Goal: Navigation & Orientation: Find specific page/section

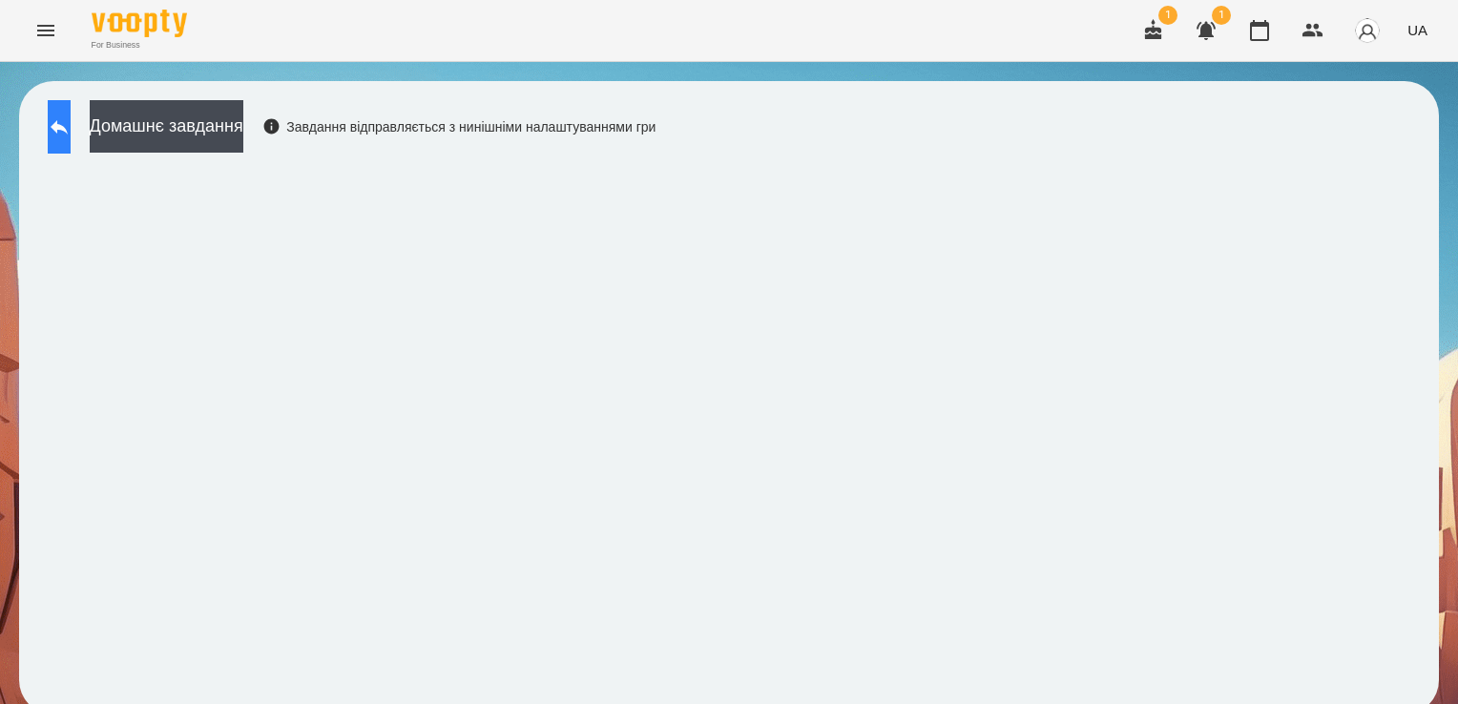
click at [71, 106] on button at bounding box center [59, 126] width 23 height 53
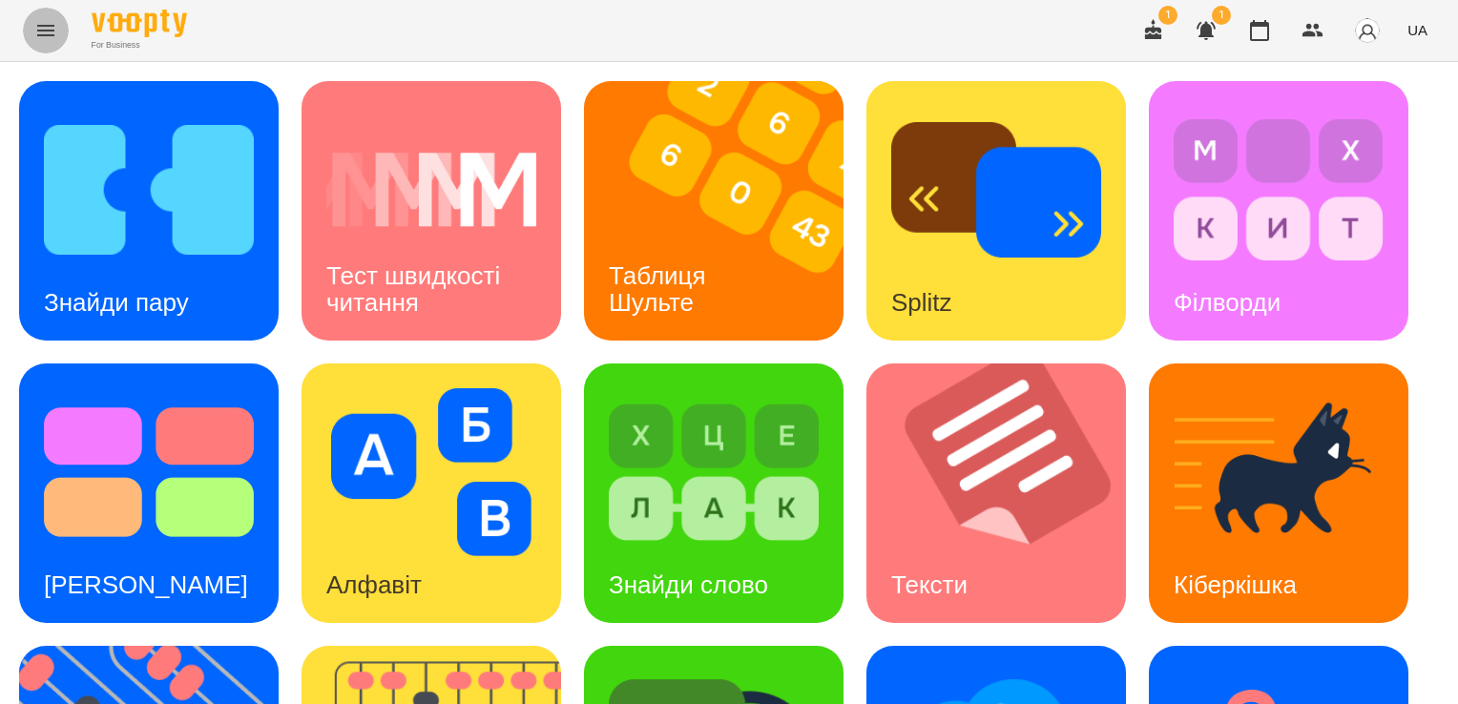
click at [41, 41] on icon "Menu" at bounding box center [45, 30] width 23 height 23
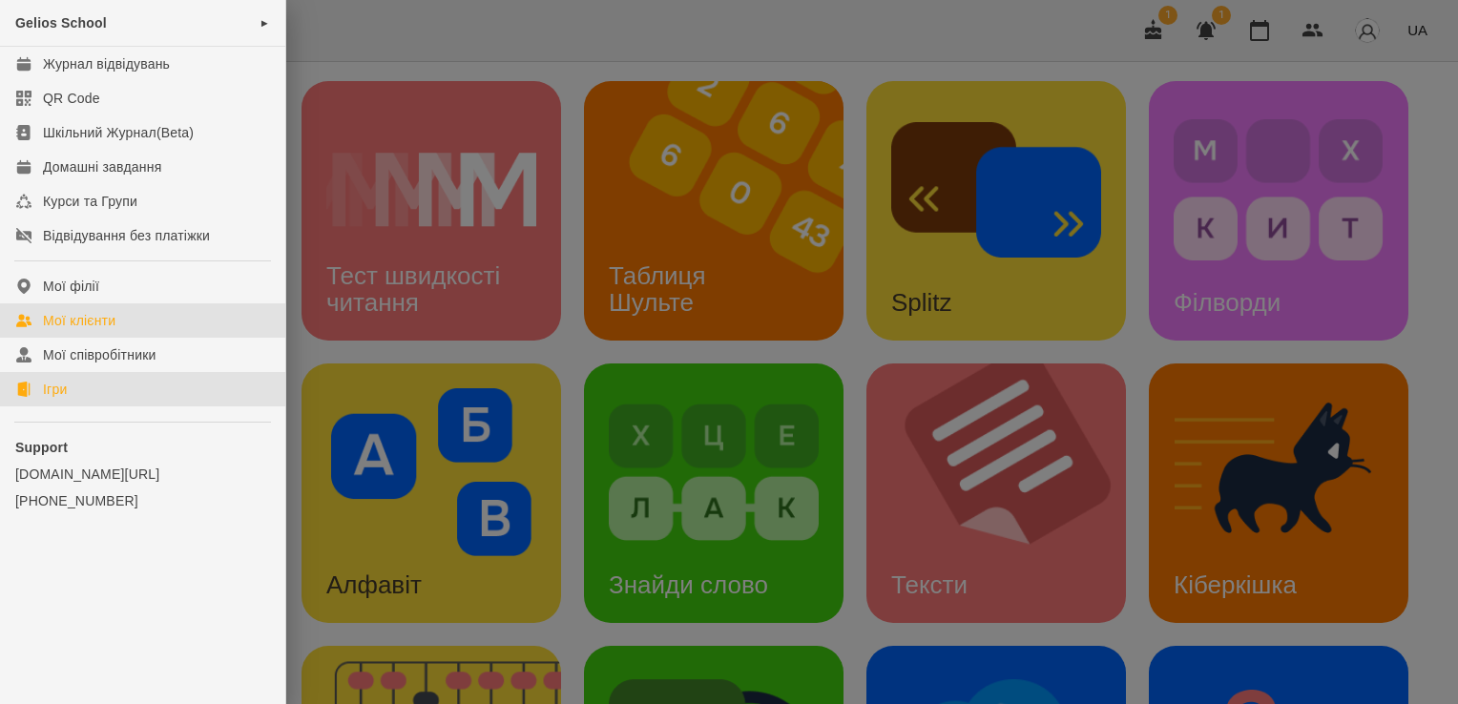
click at [86, 325] on div "Мої клієнти" at bounding box center [79, 320] width 73 height 19
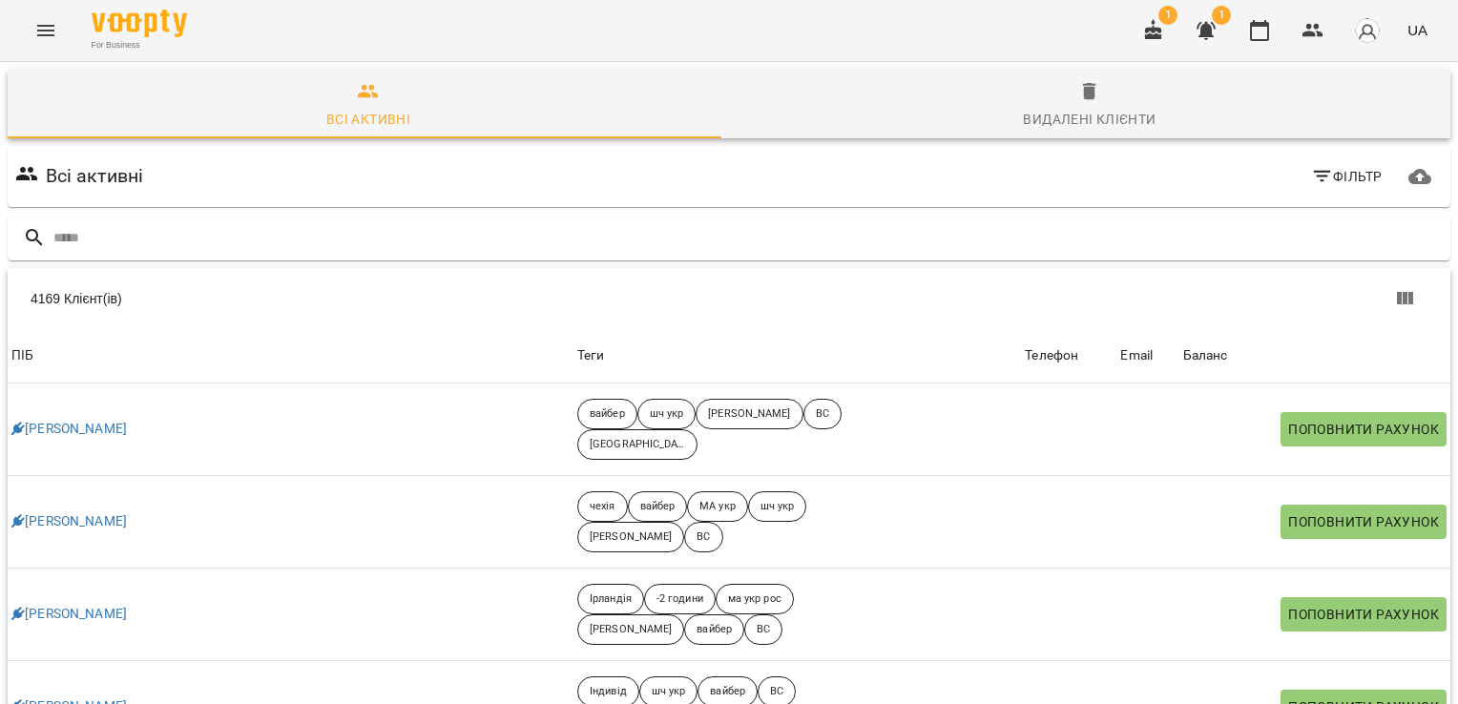
click at [55, 33] on icon "Menu" at bounding box center [45, 30] width 23 height 23
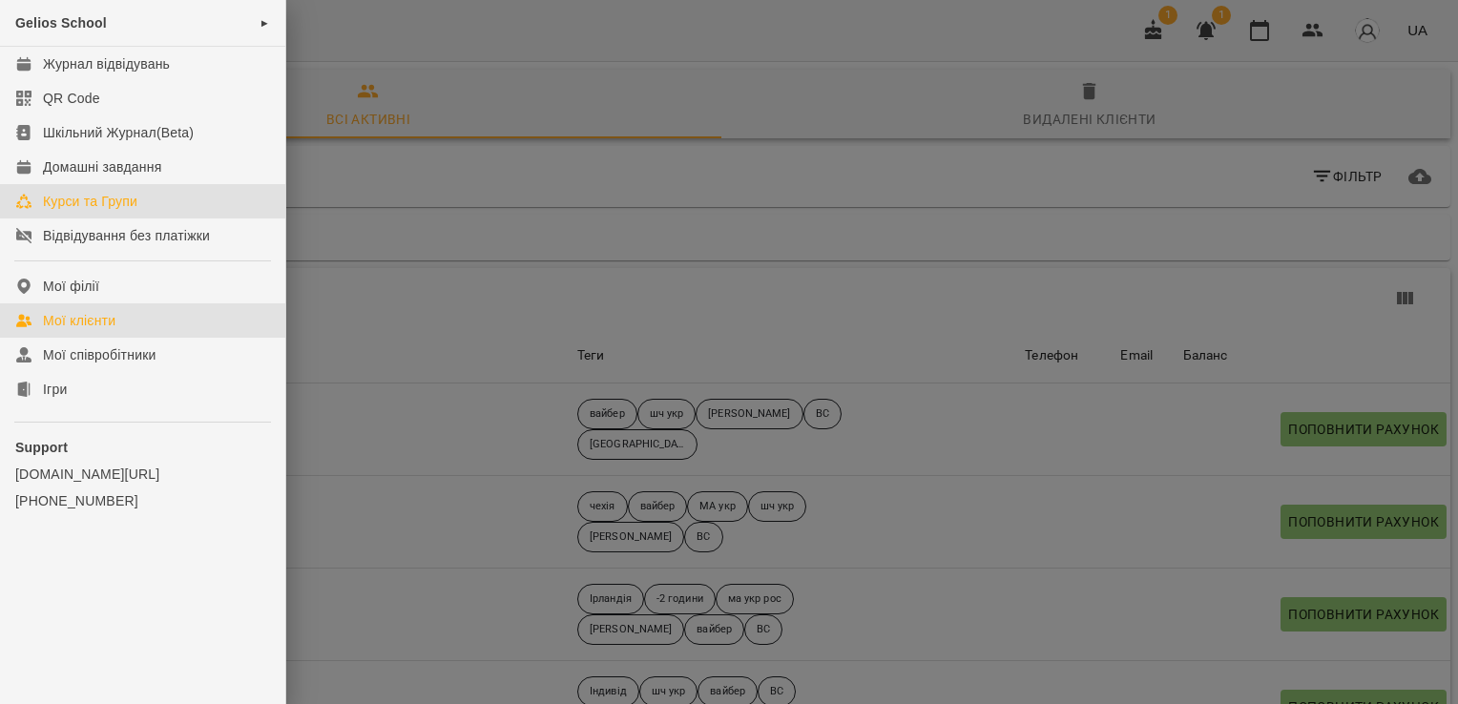
click at [100, 199] on div "Курси та Групи" at bounding box center [90, 201] width 94 height 19
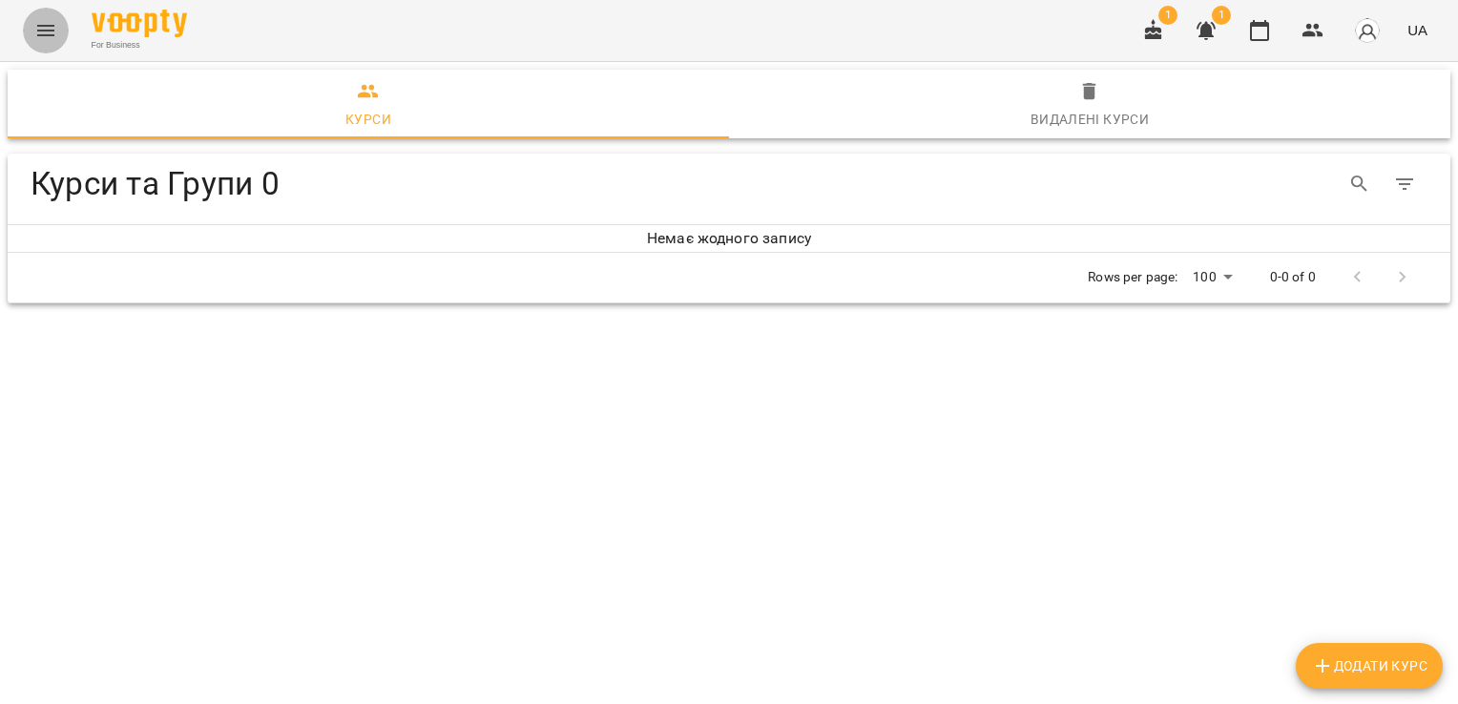
click at [44, 31] on icon "Menu" at bounding box center [45, 30] width 17 height 11
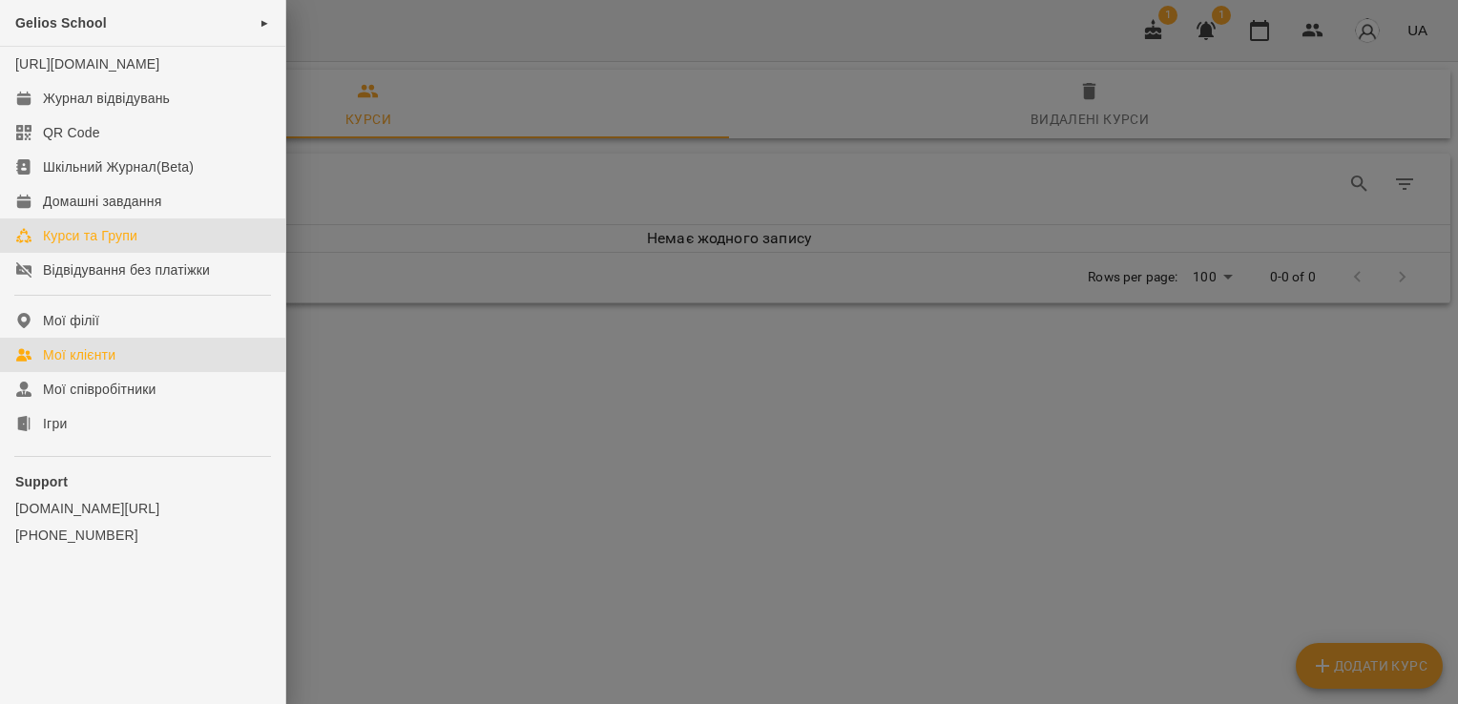
click at [111, 365] on div "Мої клієнти" at bounding box center [79, 355] width 73 height 19
